Goal: Browse casually

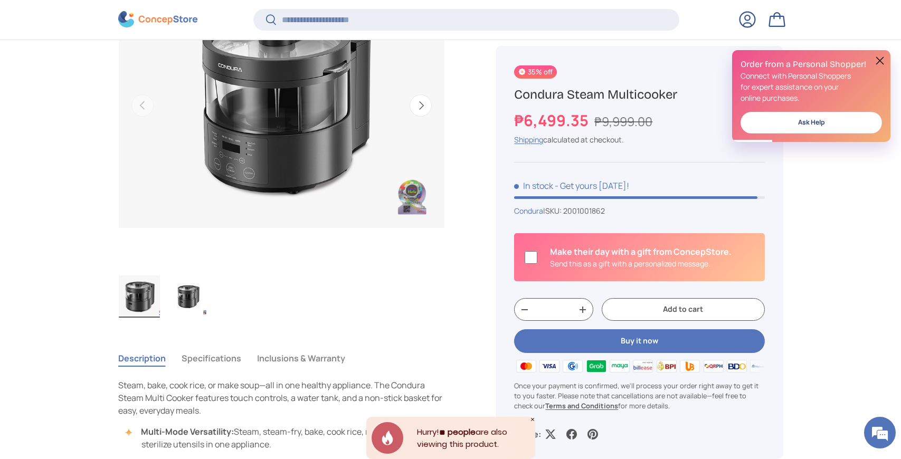
click at [420, 108] on button "Next" at bounding box center [420, 105] width 22 height 22
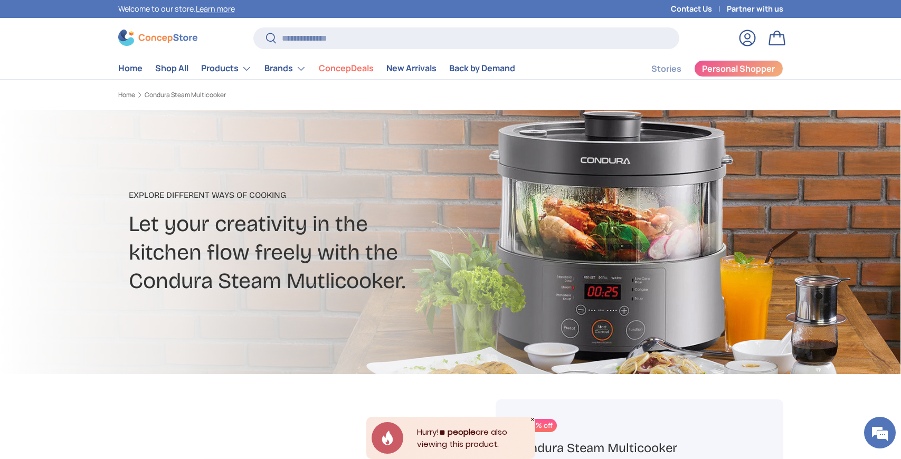
click at [524, 227] on h2 "Let your creativity in the kitchen flow freely with the Condura Steam Mutlicook…" at bounding box center [331, 252] width 405 height 85
click at [838, 222] on div at bounding box center [450, 242] width 901 height 264
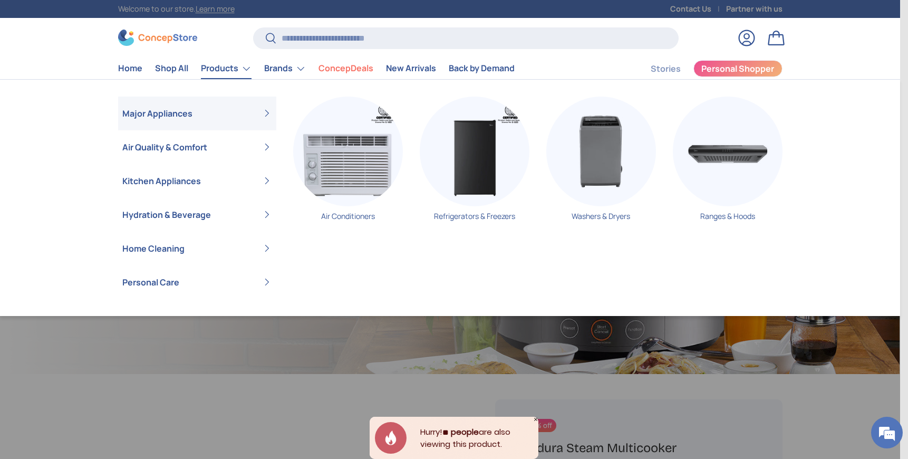
click at [223, 69] on link "Products" at bounding box center [226, 68] width 51 height 21
click at [243, 73] on link "Products" at bounding box center [226, 68] width 51 height 21
click at [250, 67] on link "Products" at bounding box center [226, 68] width 51 height 21
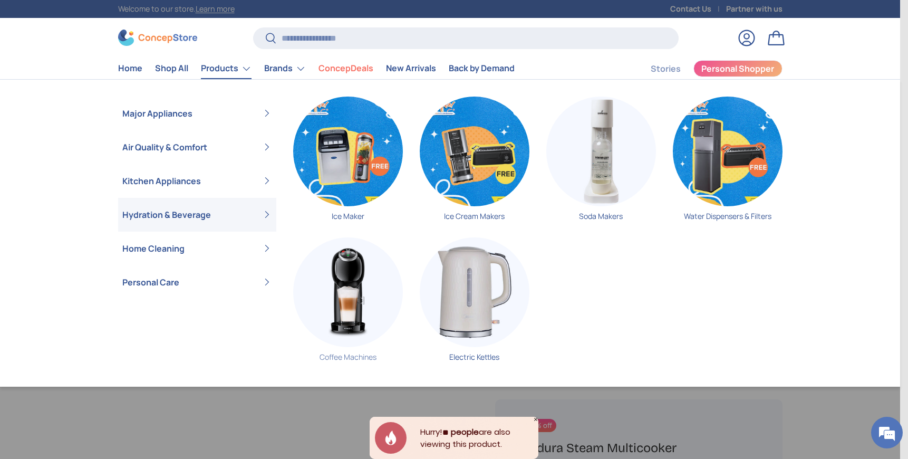
click at [341, 264] on img "Primary" at bounding box center [348, 292] width 110 height 110
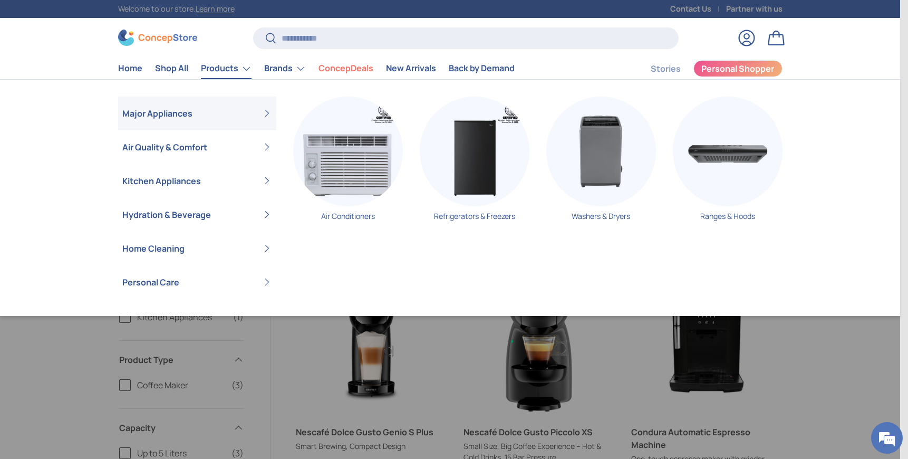
click at [249, 70] on link "Products" at bounding box center [226, 68] width 51 height 21
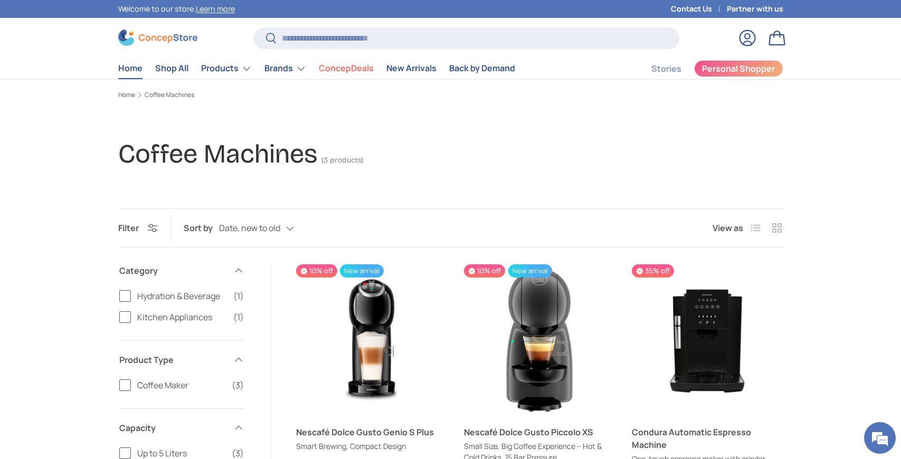
click at [127, 66] on link "Home" at bounding box center [130, 68] width 24 height 21
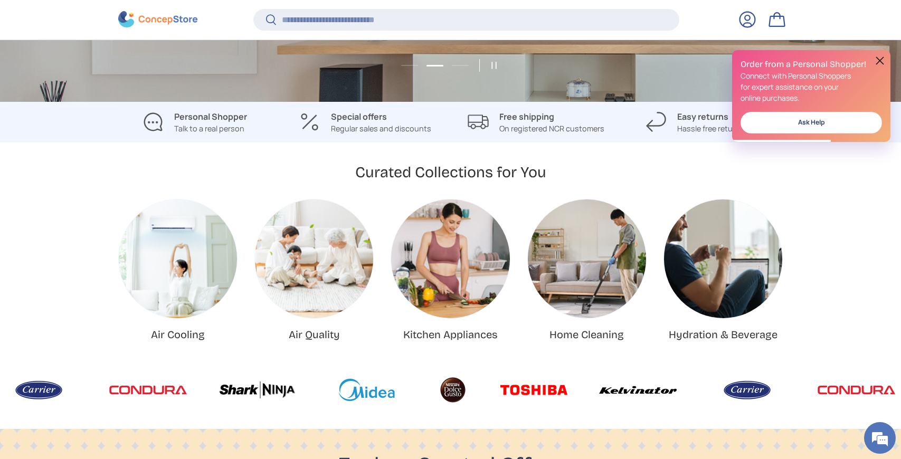
click at [579, 328] on link "Home Cleaning" at bounding box center [586, 334] width 74 height 13
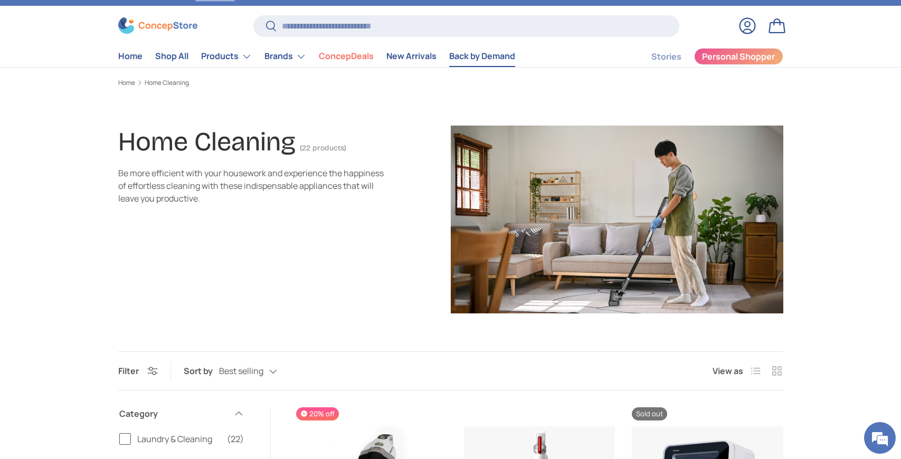
scroll to position [19, 0]
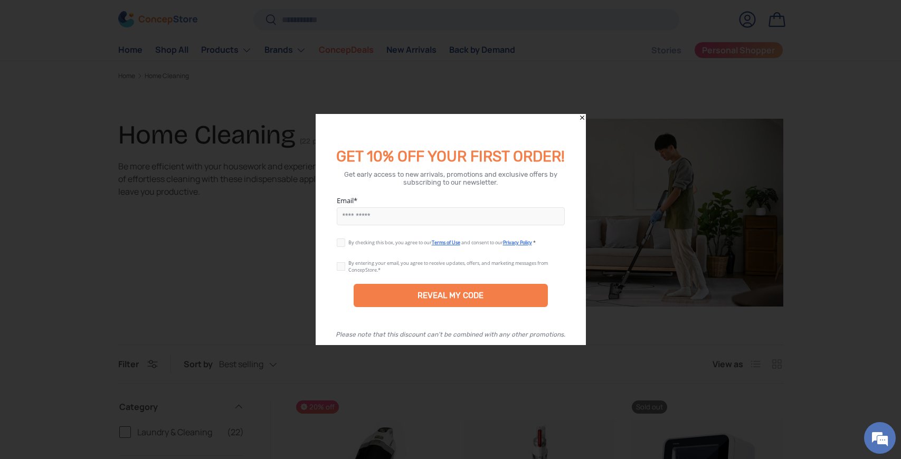
click at [580, 119] on icon "Close" at bounding box center [581, 118] width 4 height 4
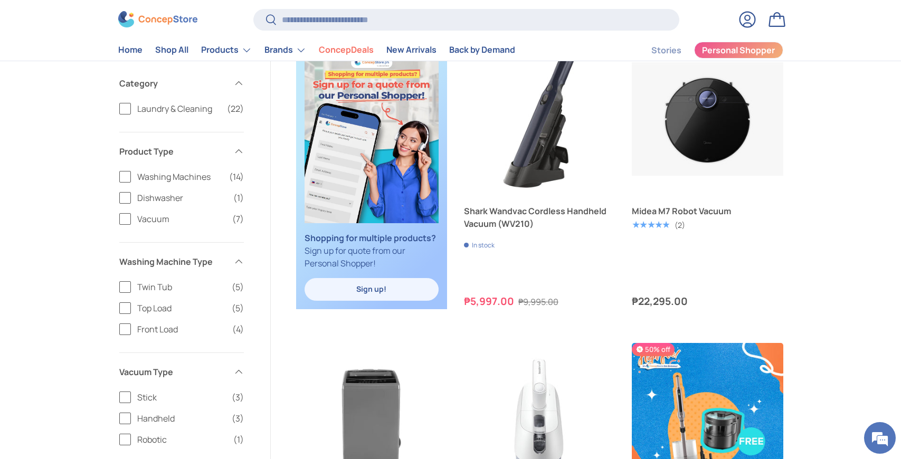
scroll to position [641, 0]
